Goal: Task Accomplishment & Management: Complete application form

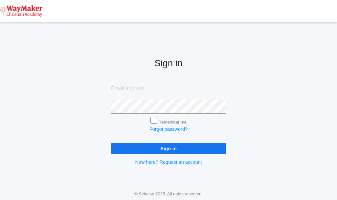
type input "[EMAIL_ADDRESS][DOMAIN_NAME]"
click at [169, 147] on input "Sign in" at bounding box center [168, 148] width 115 height 11
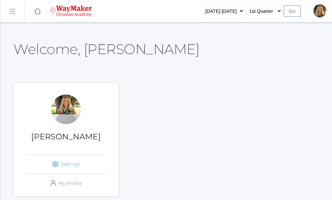
click at [59, 166] on link "icons/ui/navigation/settings Created with Sketch. Settings" at bounding box center [66, 164] width 79 height 19
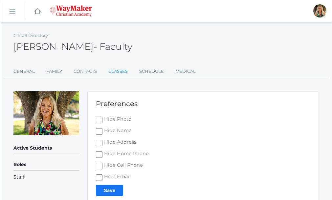
click at [115, 72] on link "Classes" at bounding box center [117, 71] width 19 height 13
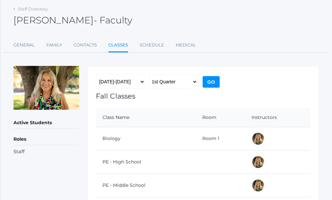
scroll to position [39, 0]
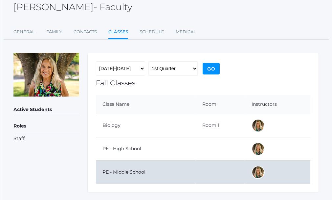
click at [205, 173] on td at bounding box center [220, 171] width 49 height 23
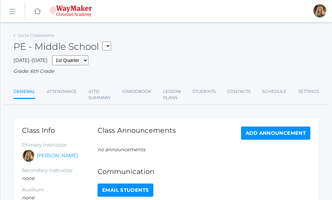
click at [144, 91] on link "Gradebook" at bounding box center [136, 91] width 29 height 13
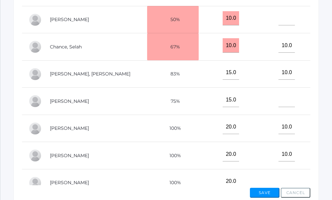
scroll to position [254, 0]
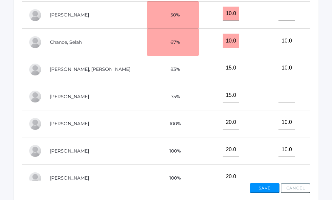
click at [311, 123] on div "View By Assignment View By Category Manage Assignments Grading Categories Progr…" at bounding box center [166, 36] width 306 height 344
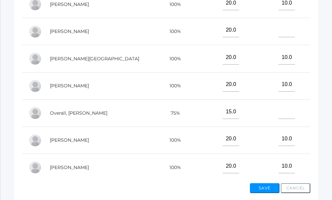
scroll to position [158, 0]
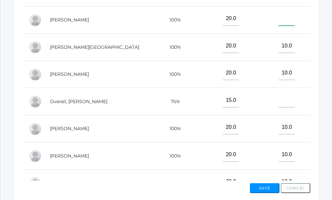
click at [279, 19] on input"] "text" at bounding box center [287, 19] width 16 height 14
type input"] "10"
click at [264, 190] on button "Save" at bounding box center [265, 188] width 30 height 10
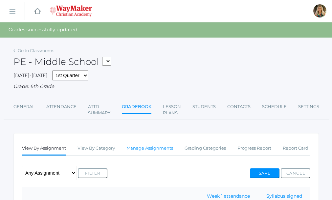
click at [144, 149] on link "Manage Assignments" at bounding box center [150, 147] width 47 height 13
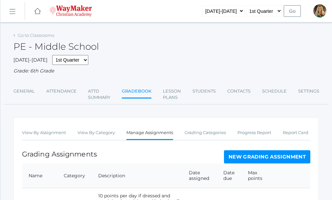
click at [282, 156] on link "New Grading Assignment" at bounding box center [267, 156] width 86 height 13
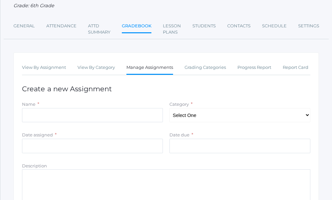
scroll to position [66, 0]
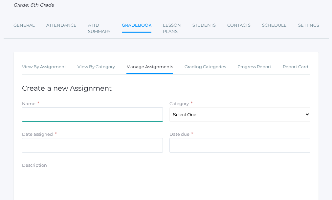
click at [56, 115] on input "Name" at bounding box center [92, 114] width 141 height 14
type input "Week 1 attendance"
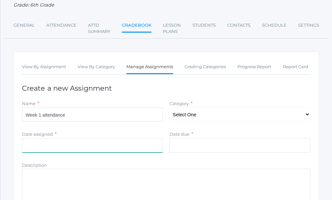
type input "2025-09-02"
type input "2025-09-04"
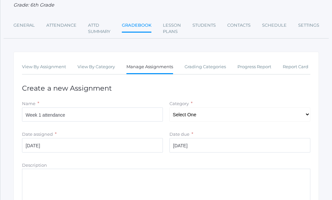
type input "20"
click at [40, 115] on input "Week 1 attendance" at bounding box center [92, 114] width 141 height 14
type input "Week 2 attendance"
click at [309, 116] on select "Select One Total" at bounding box center [240, 114] width 141 height 14
select select "1096"
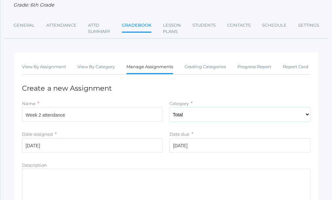
click at [170, 108] on select "Select One Total" at bounding box center [240, 114] width 141 height 14
click at [51, 147] on input "2025-09-02" at bounding box center [92, 145] width 141 height 14
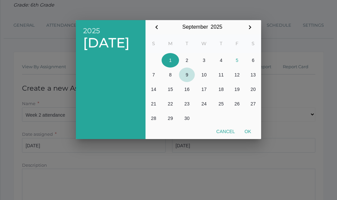
click at [189, 75] on button "9" at bounding box center [187, 74] width 16 height 14
click at [248, 129] on button "Ok" at bounding box center [248, 131] width 16 height 12
type input "2025-09-09"
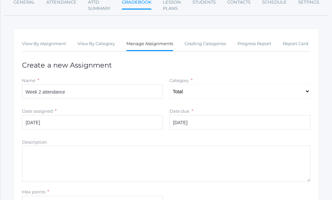
scroll to position [99, 0]
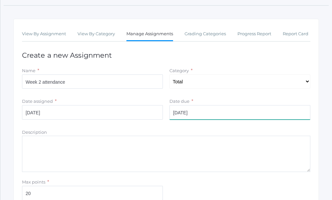
click at [203, 111] on input "2025-09-04" at bounding box center [240, 112] width 141 height 14
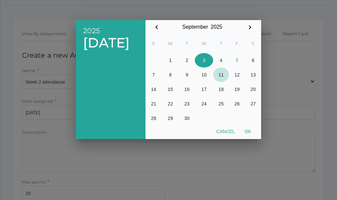
click at [223, 76] on button "11" at bounding box center [221, 74] width 16 height 14
click at [247, 130] on button "Ok" at bounding box center [248, 131] width 16 height 12
type input "2025-09-11"
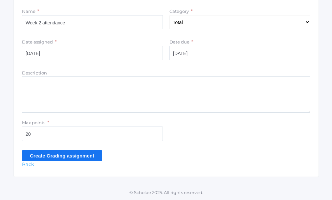
scroll to position [159, 0]
click at [64, 81] on textarea "Description" at bounding box center [166, 94] width 289 height 36
type textarea "10 points per day"
click at [78, 155] on input "Create Grading assignment" at bounding box center [62, 155] width 80 height 11
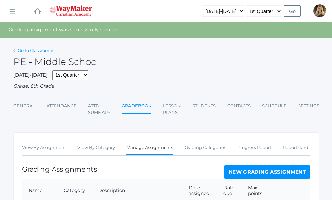
click at [29, 50] on link "Go to Classrooms" at bounding box center [36, 50] width 36 height 5
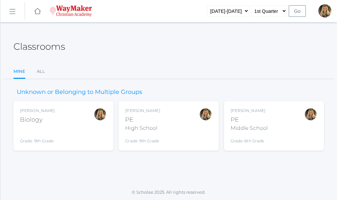
click at [43, 119] on div "Biology" at bounding box center [37, 119] width 35 height 9
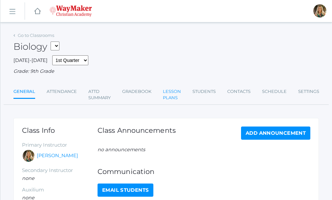
click at [171, 91] on link "Lesson Plans" at bounding box center [172, 94] width 18 height 19
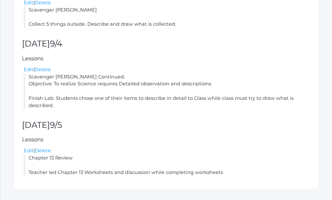
scroll to position [283, 0]
